Goal: Submit feedback/report problem

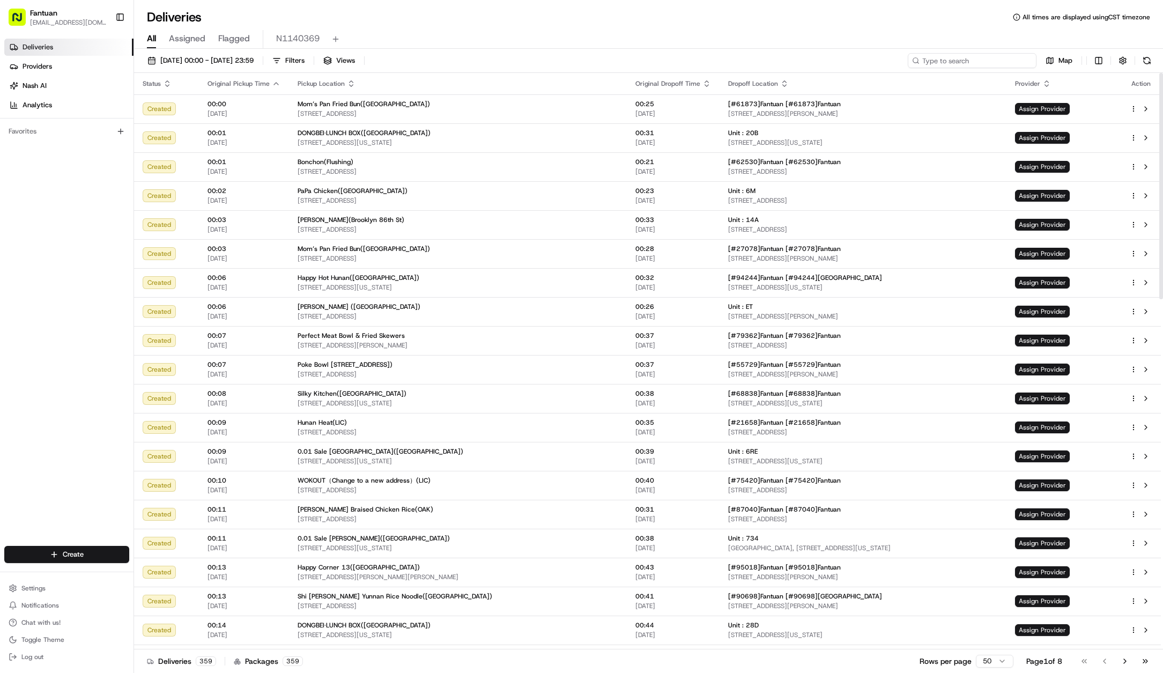
click at [983, 61] on input at bounding box center [972, 60] width 129 height 15
paste input "54925"
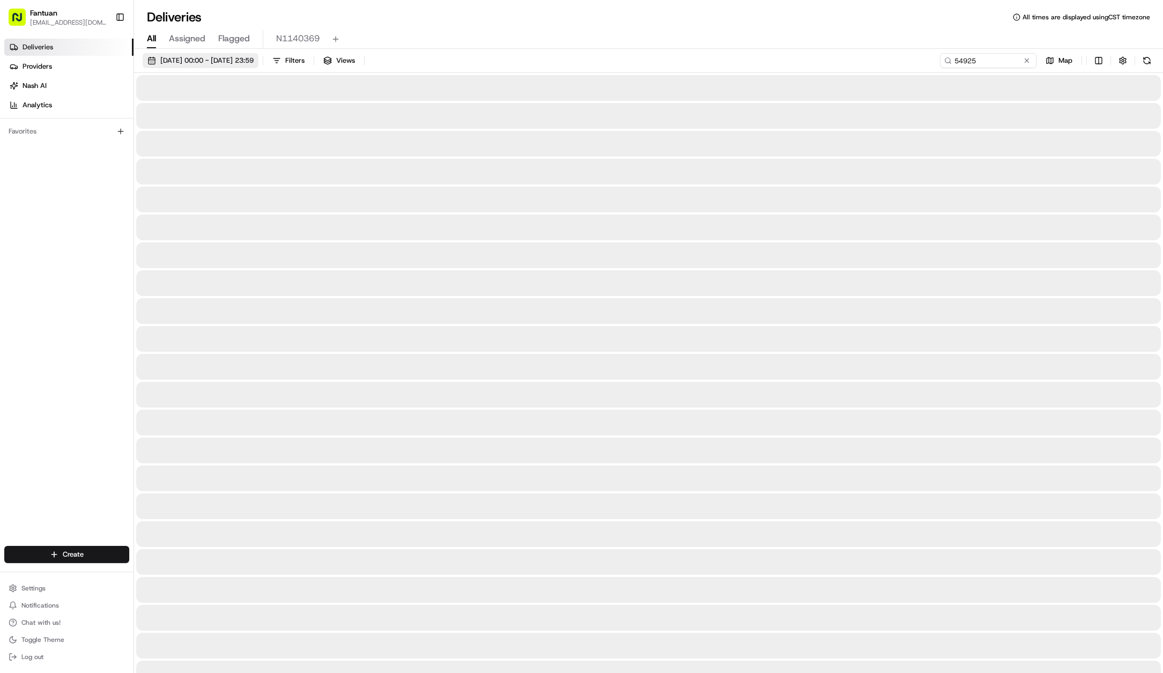
click at [204, 61] on span "[DATE] 00:00 - [DATE] 23:59" at bounding box center [206, 61] width 93 height 10
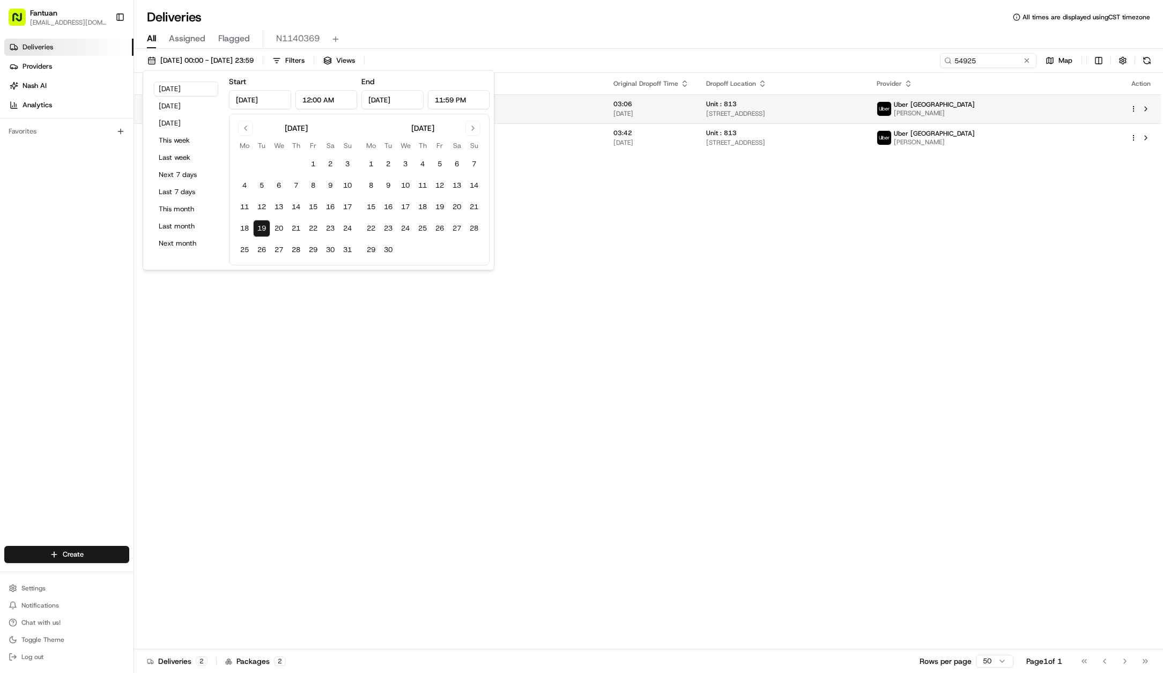
click at [860, 105] on div "Unit : 813" at bounding box center [782, 104] width 153 height 9
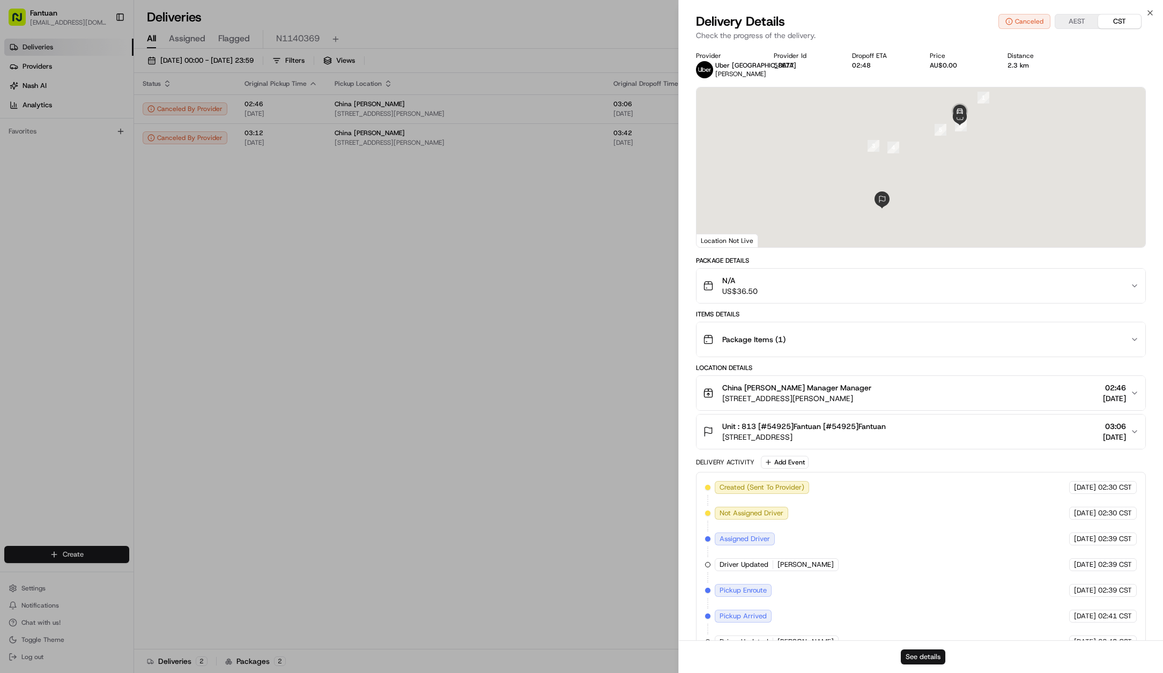
click at [924, 661] on button "See details" at bounding box center [923, 656] width 45 height 15
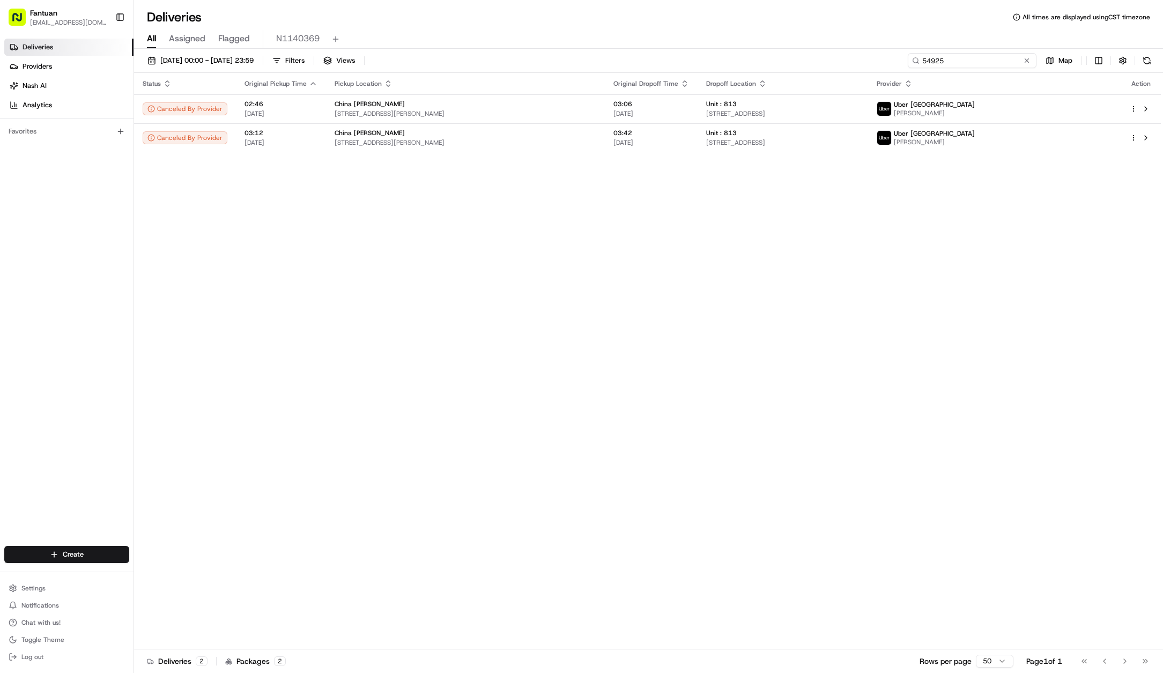
click at [987, 64] on input "54925" at bounding box center [972, 60] width 129 height 15
paste input "33141"
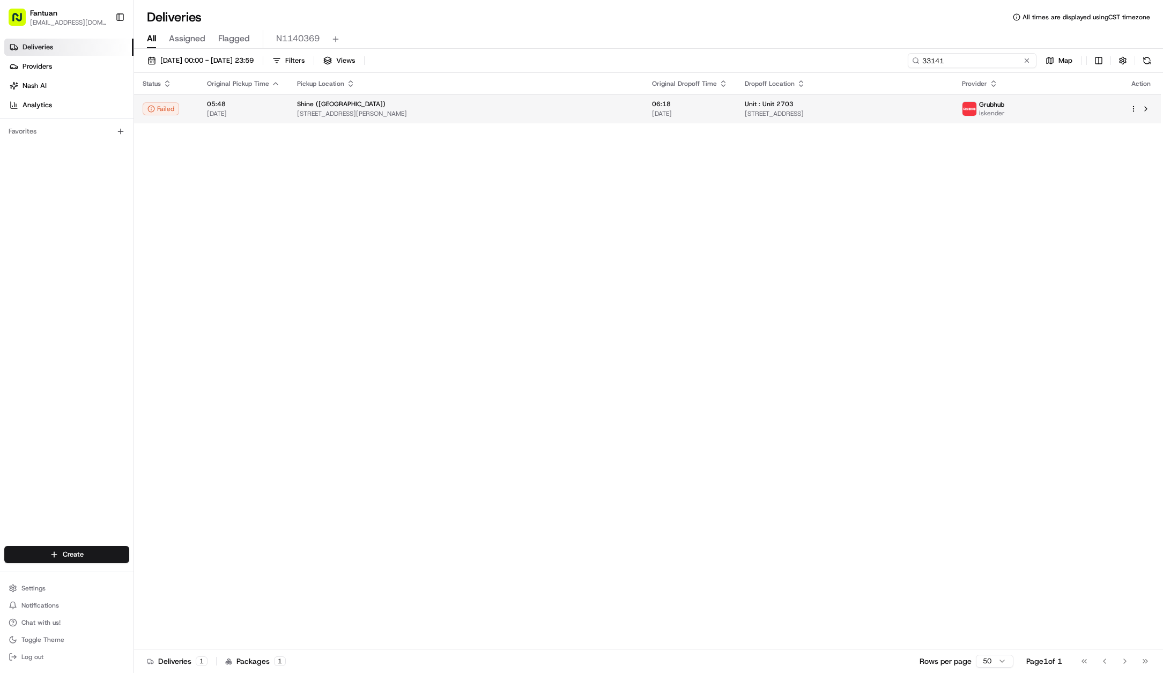
type input "33141"
click at [859, 106] on div "Unit : Unit 2703" at bounding box center [845, 104] width 200 height 9
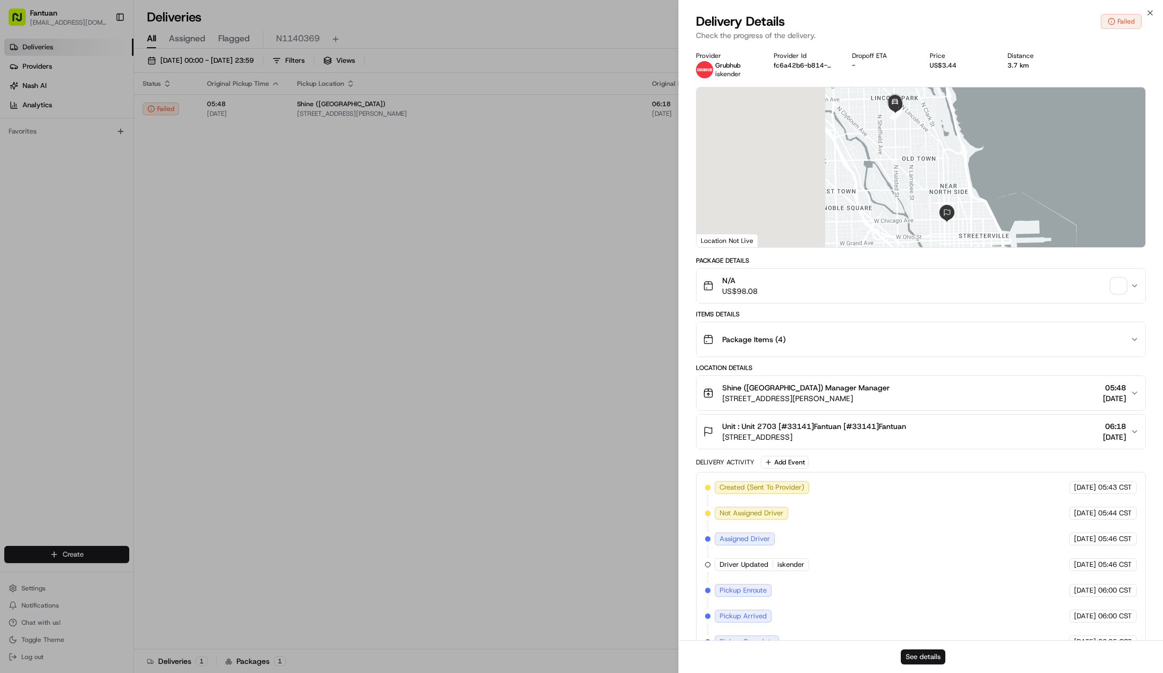
click at [918, 653] on button "See details" at bounding box center [923, 656] width 45 height 15
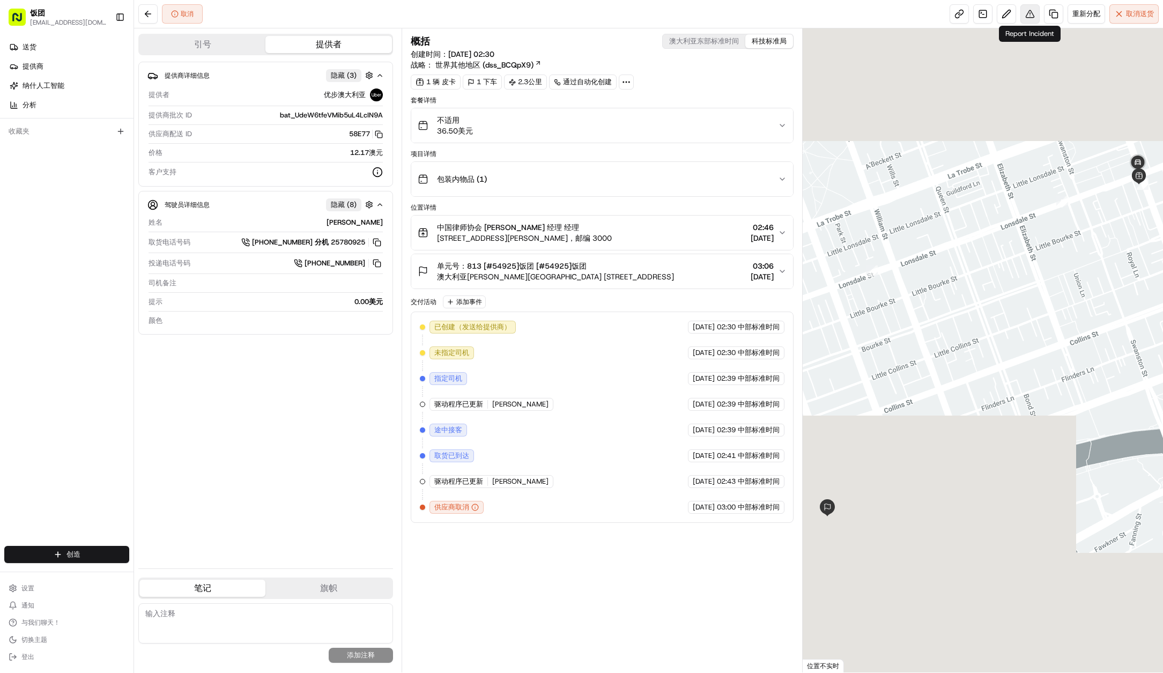
click at [1028, 13] on button at bounding box center [1030, 13] width 19 height 19
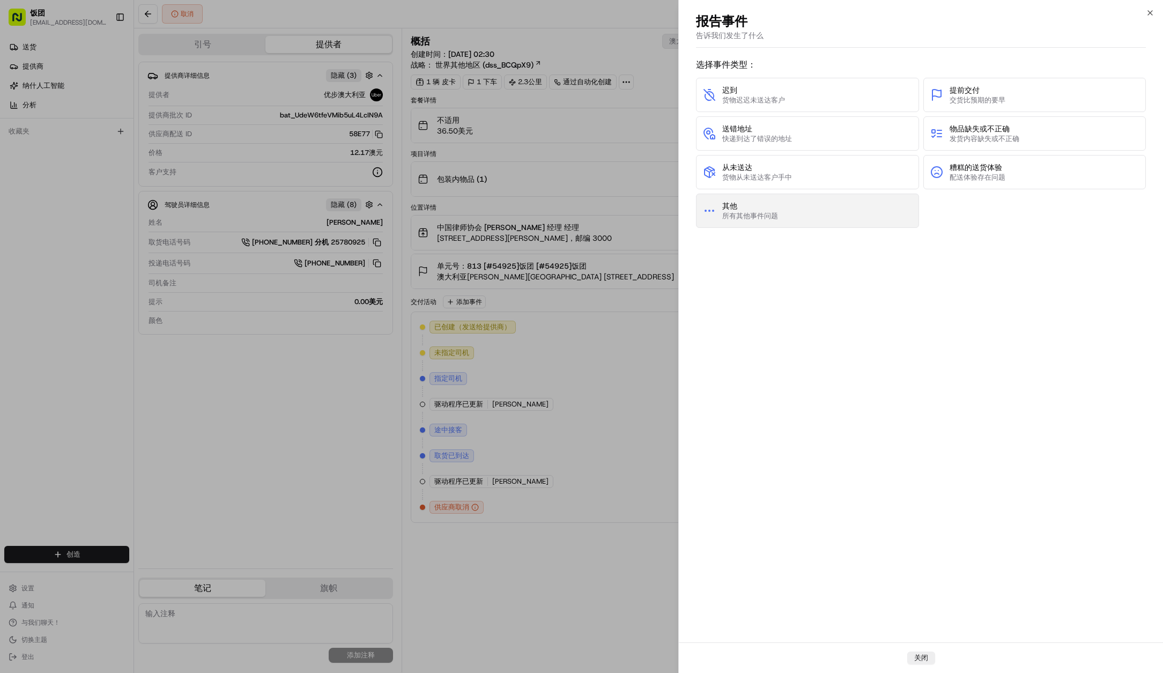
click at [811, 210] on button "其他 所有其他事件问题" at bounding box center [807, 211] width 223 height 34
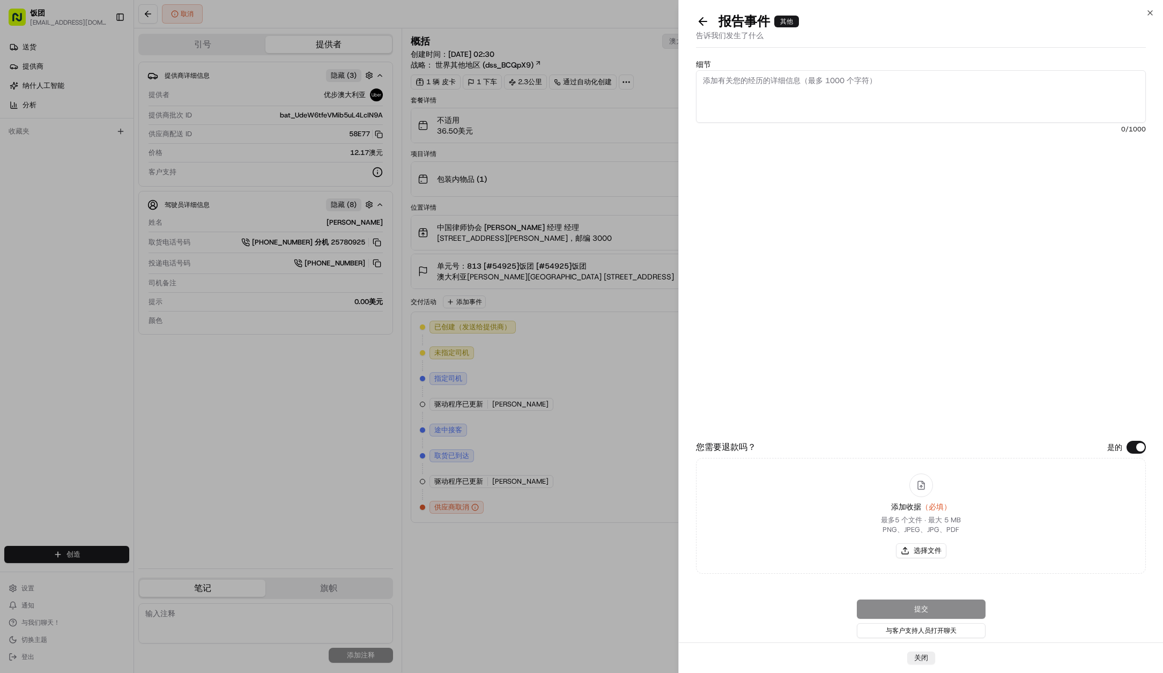
click at [852, 93] on textarea "细节" at bounding box center [921, 96] width 450 height 53
paste textarea "Nash order canceled, order closed."
type textarea "Nash order canceled, order closed."
click at [933, 552] on font "选择文件" at bounding box center [928, 550] width 28 height 9
type input "C:\fakepath\screenshot_2025-08-19_06-34-09.png"
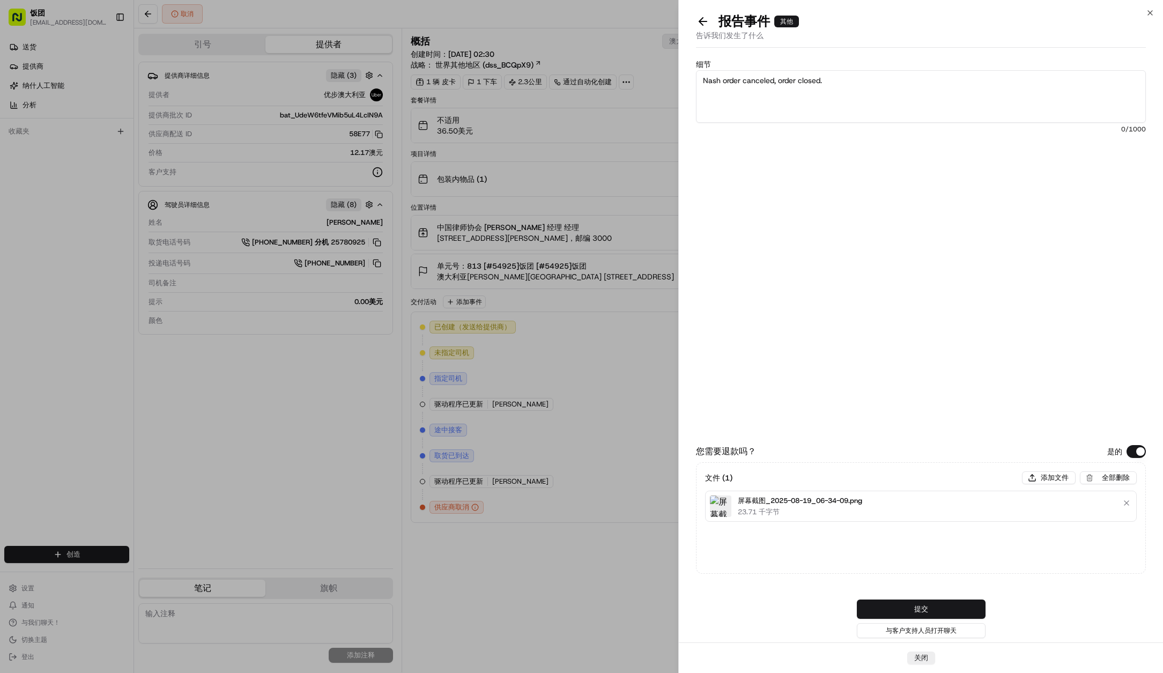
click at [917, 610] on font "提交" at bounding box center [921, 608] width 14 height 9
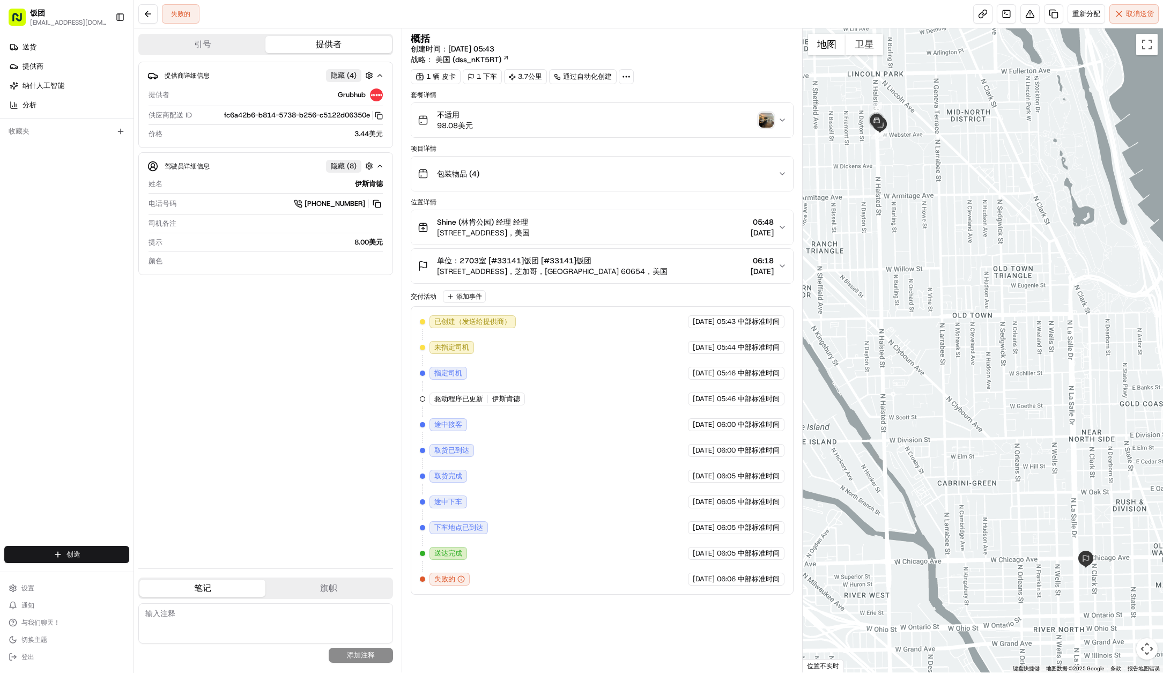
drag, startPoint x: 771, startPoint y: 15, endPoint x: 796, endPoint y: 14, distance: 24.7
click at [771, 15] on div "失败的 重新分配 取消 送货" at bounding box center [648, 14] width 1029 height 28
click at [1030, 12] on button at bounding box center [1030, 13] width 19 height 19
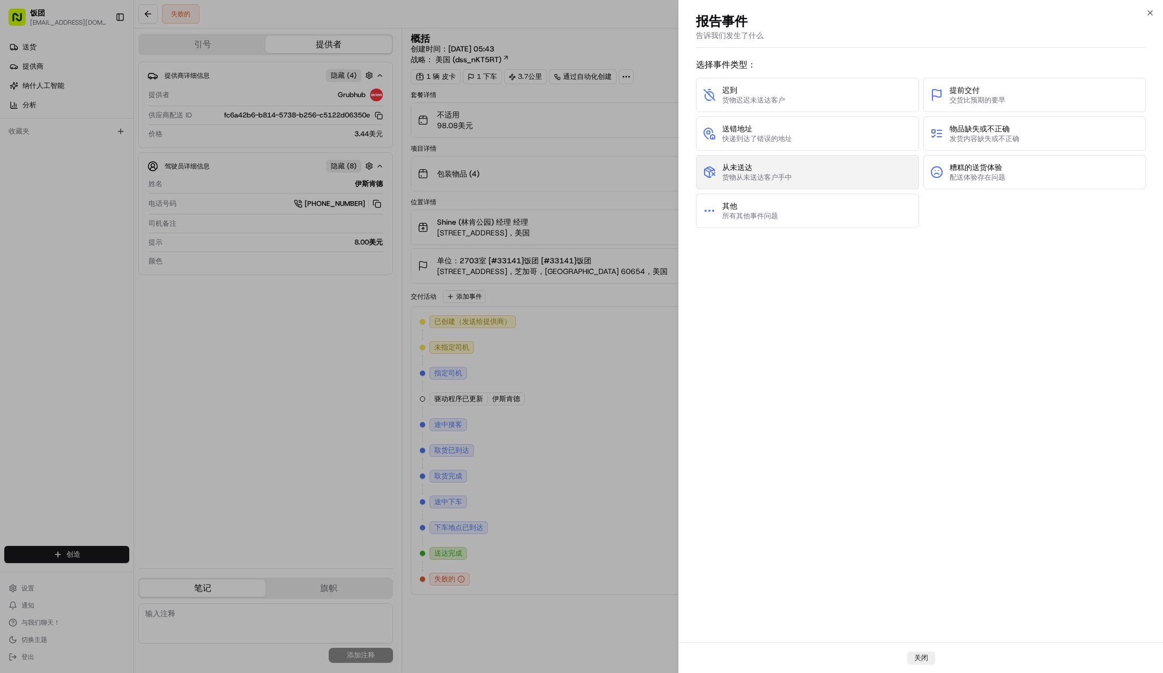
click at [789, 168] on span "从未送达" at bounding box center [757, 167] width 70 height 11
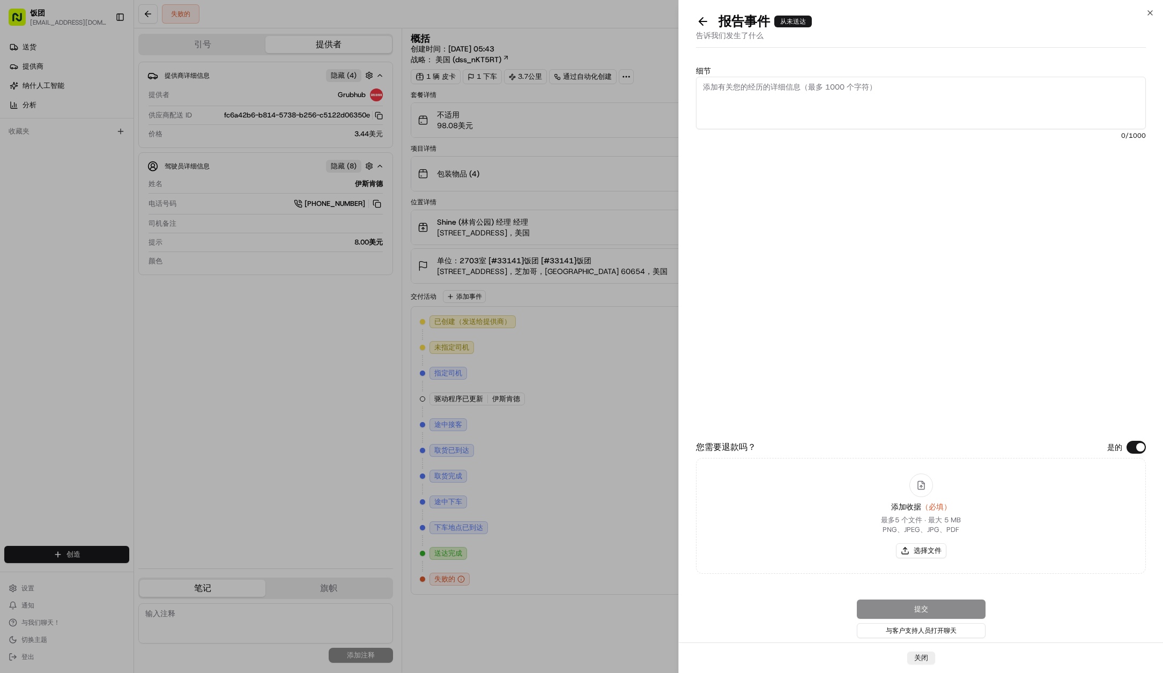
click at [839, 101] on textarea "细节" at bounding box center [921, 103] width 450 height 53
paste textarea "Three-party delivery has not been received."
type textarea "Three-party delivery has not been received."
click at [929, 544] on button "选择文件" at bounding box center [921, 550] width 50 height 15
type input "C:\fakepath\US5209670110.pdf"
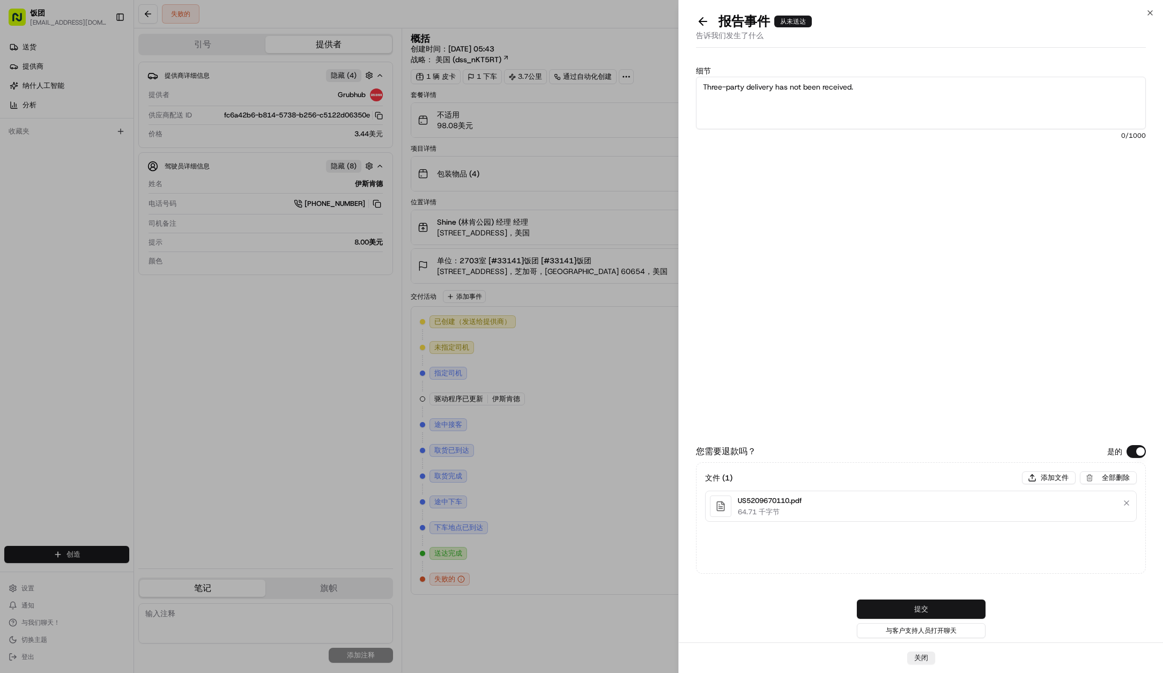
click at [929, 607] on button "提交" at bounding box center [921, 609] width 129 height 19
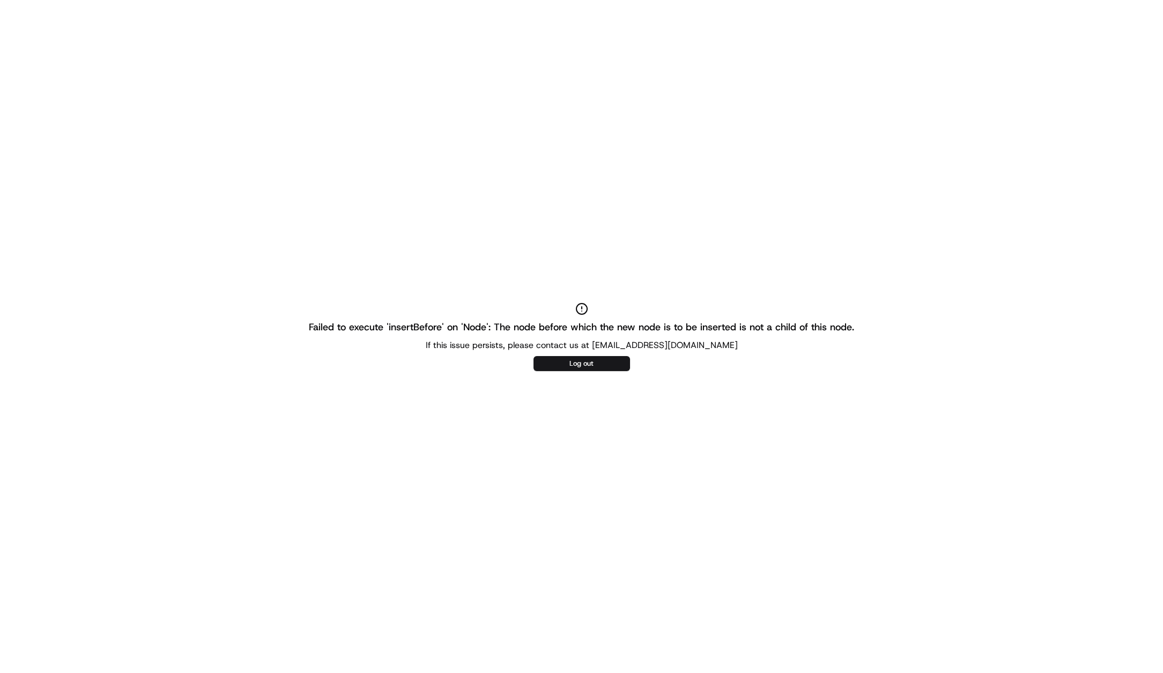
click at [714, 392] on div "Failed to execute 'insertBefore' on 'Node': The node before which the new node …" at bounding box center [581, 336] width 1163 height 673
click at [612, 367] on button "Log out" at bounding box center [582, 363] width 97 height 15
